Goal: Check status

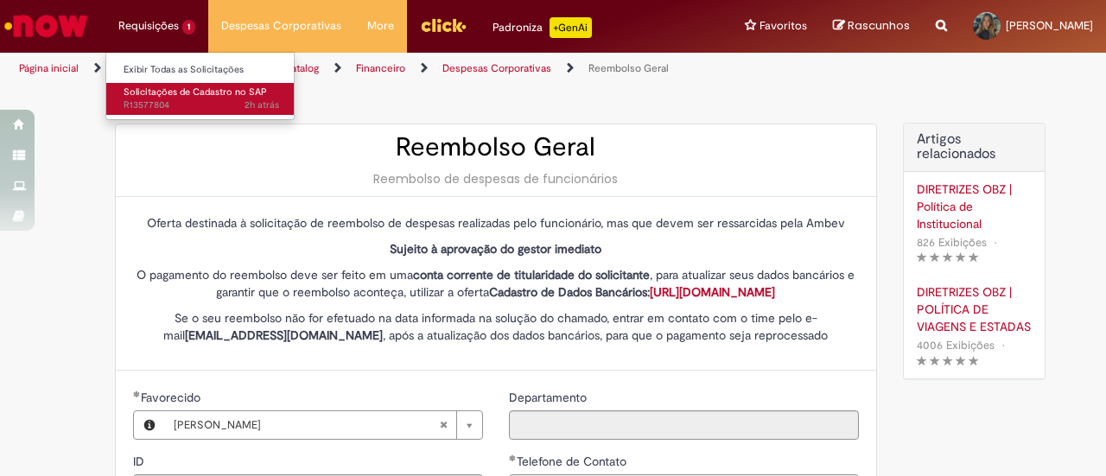
click at [168, 96] on span "Solicitações de Cadastro no SAP" at bounding box center [195, 92] width 143 height 13
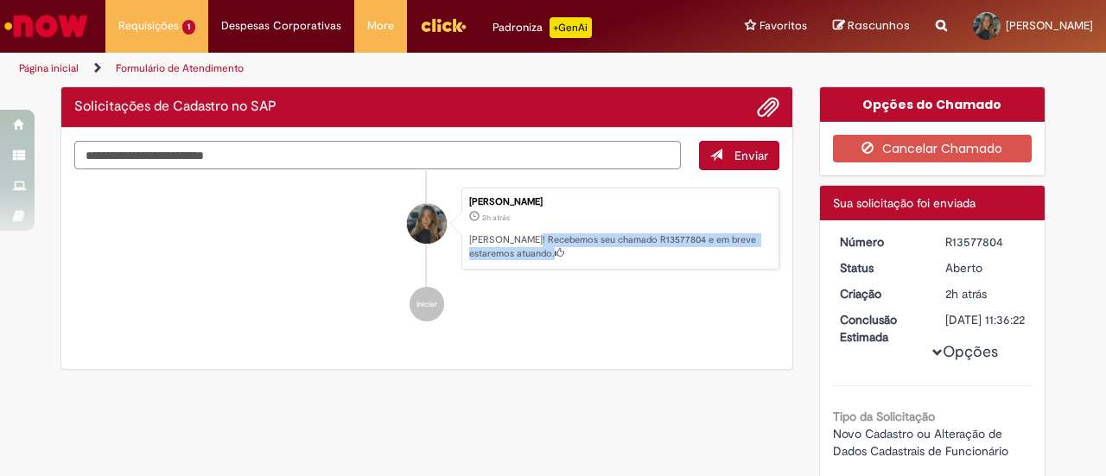
drag, startPoint x: 524, startPoint y: 236, endPoint x: 543, endPoint y: 251, distance: 23.3
click at [543, 251] on p "[PERSON_NAME]! Recebemos seu chamado R13577804 e em breve estaremos atuando." at bounding box center [619, 246] width 301 height 27
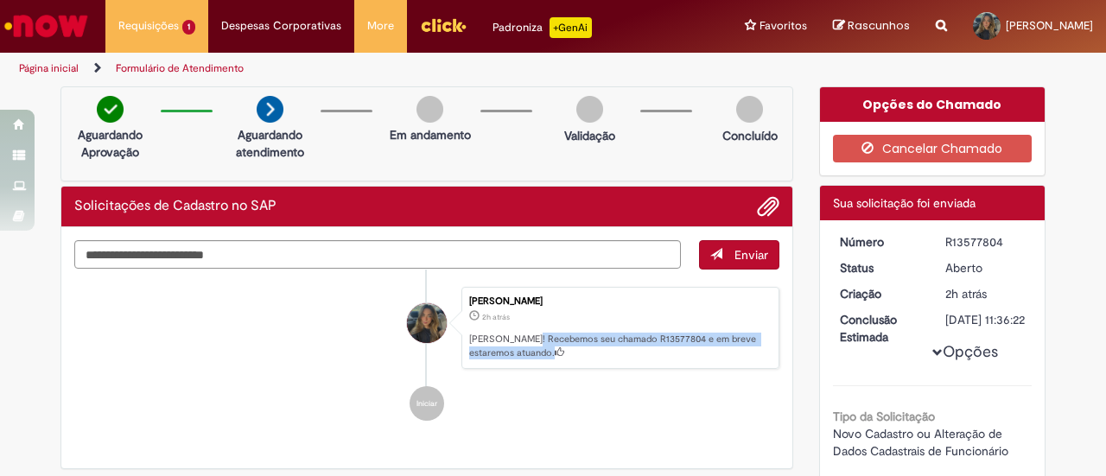
click at [543, 251] on div "Enviar [PERSON_NAME] 2h atrás 2 horas atrás [PERSON_NAME]! Recebemos seu chamad…" at bounding box center [426, 254] width 705 height 29
